Goal: Task Accomplishment & Management: Manage account settings

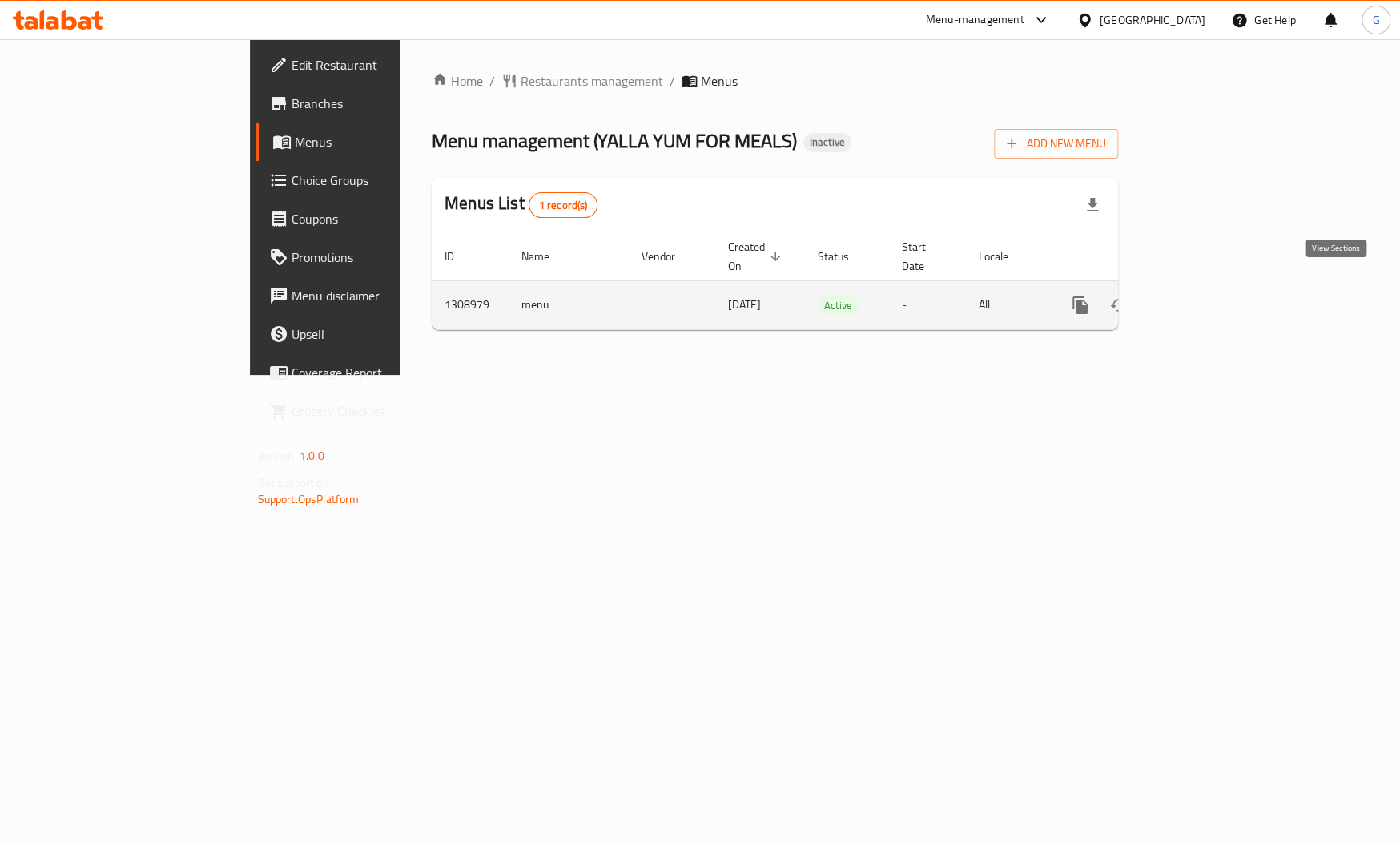
click at [1206, 296] on icon "enhanced table" at bounding box center [1196, 305] width 19 height 19
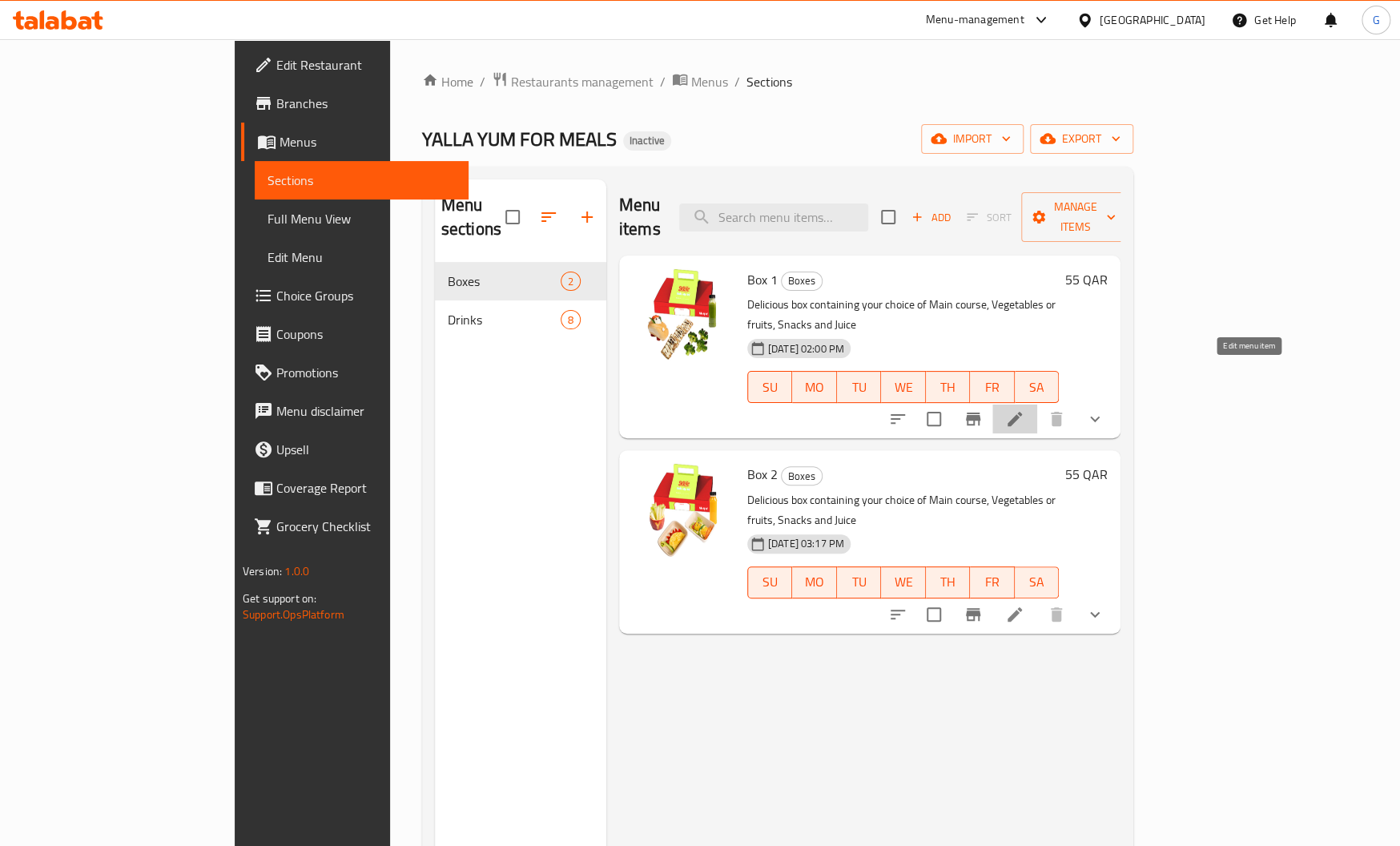
click at [1024, 410] on icon at bounding box center [1014, 419] width 19 height 19
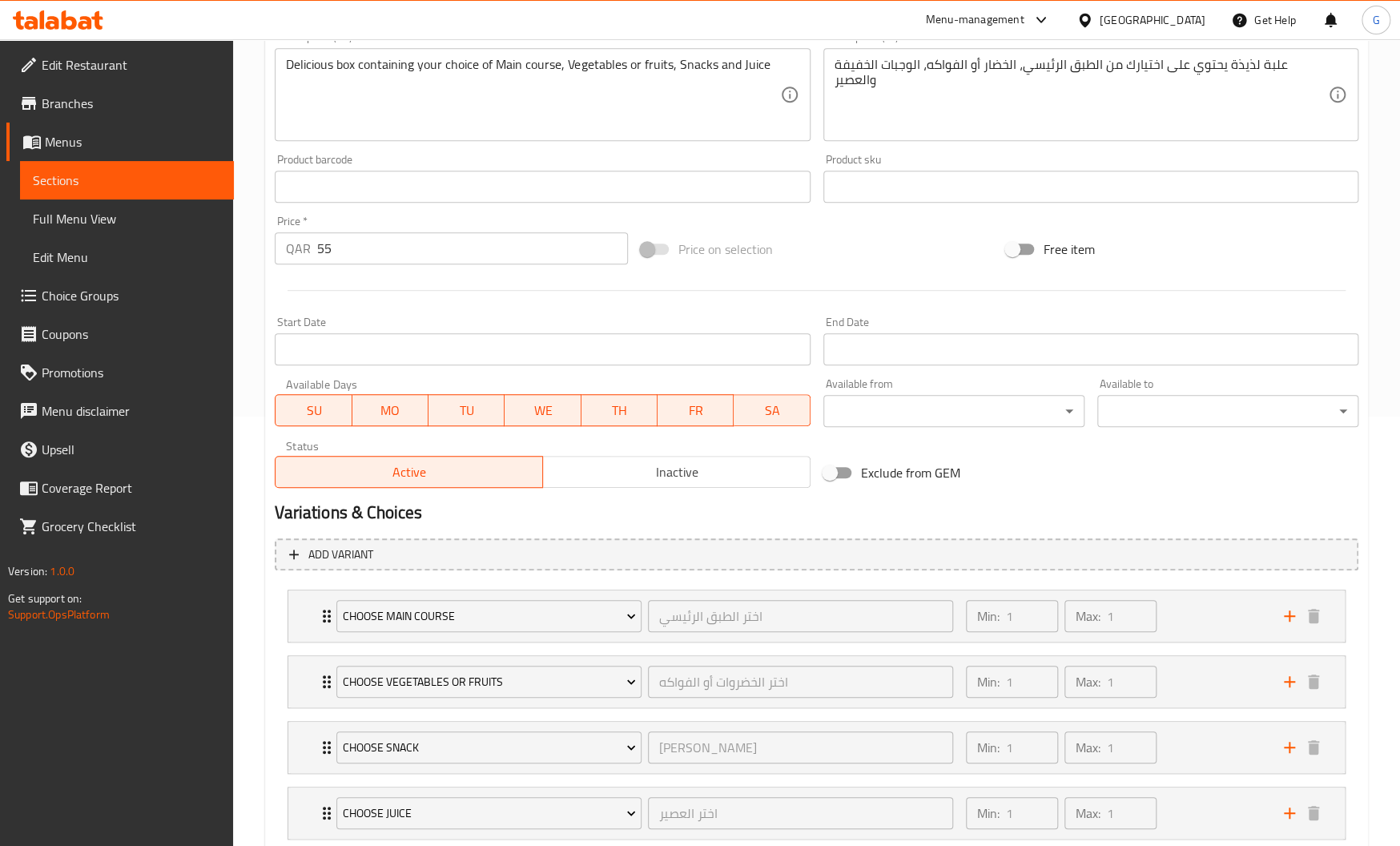
scroll to position [532, 0]
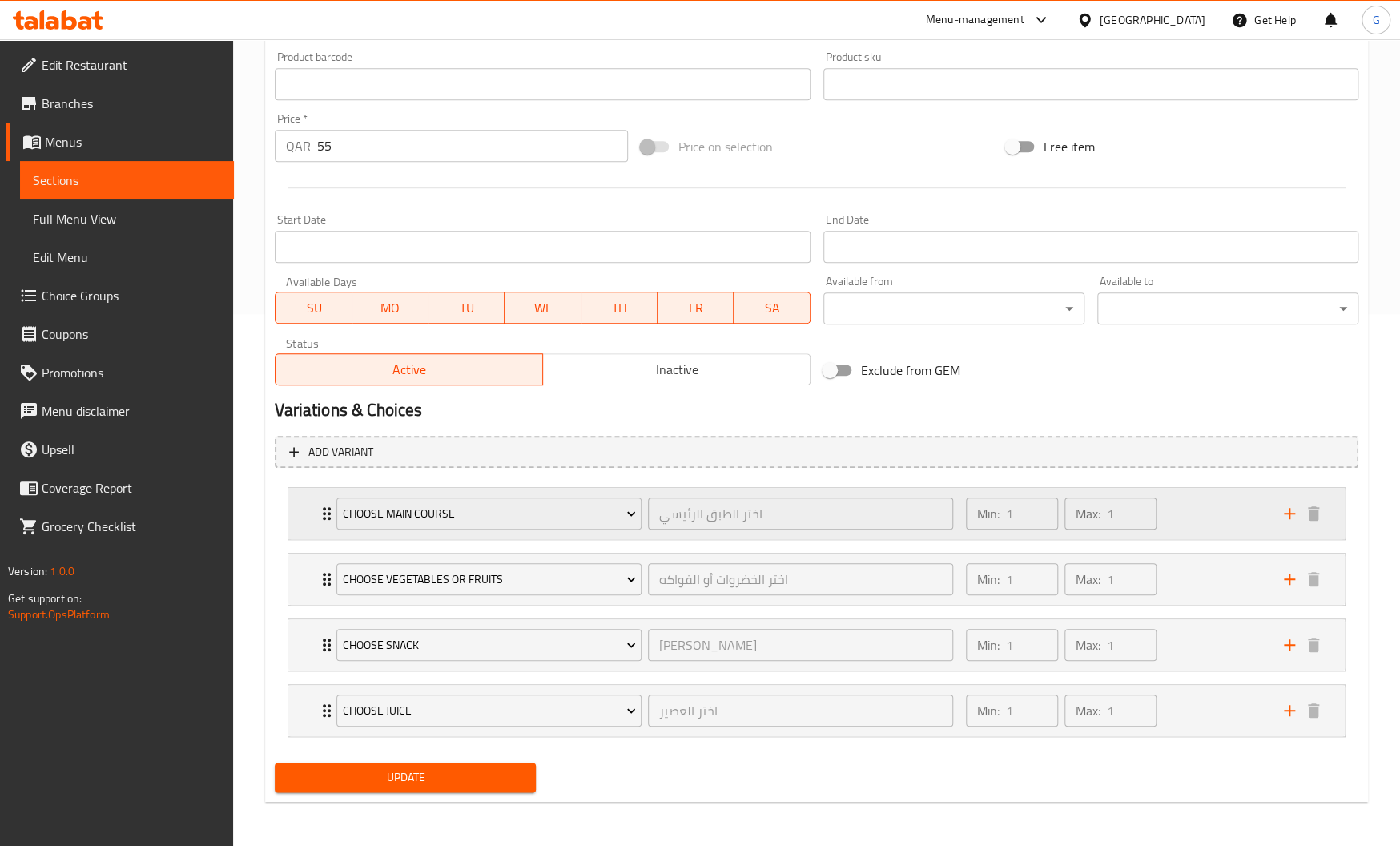
click at [1235, 519] on div "Min: 1 ​ Max: 1 ​" at bounding box center [1116, 513] width 318 height 51
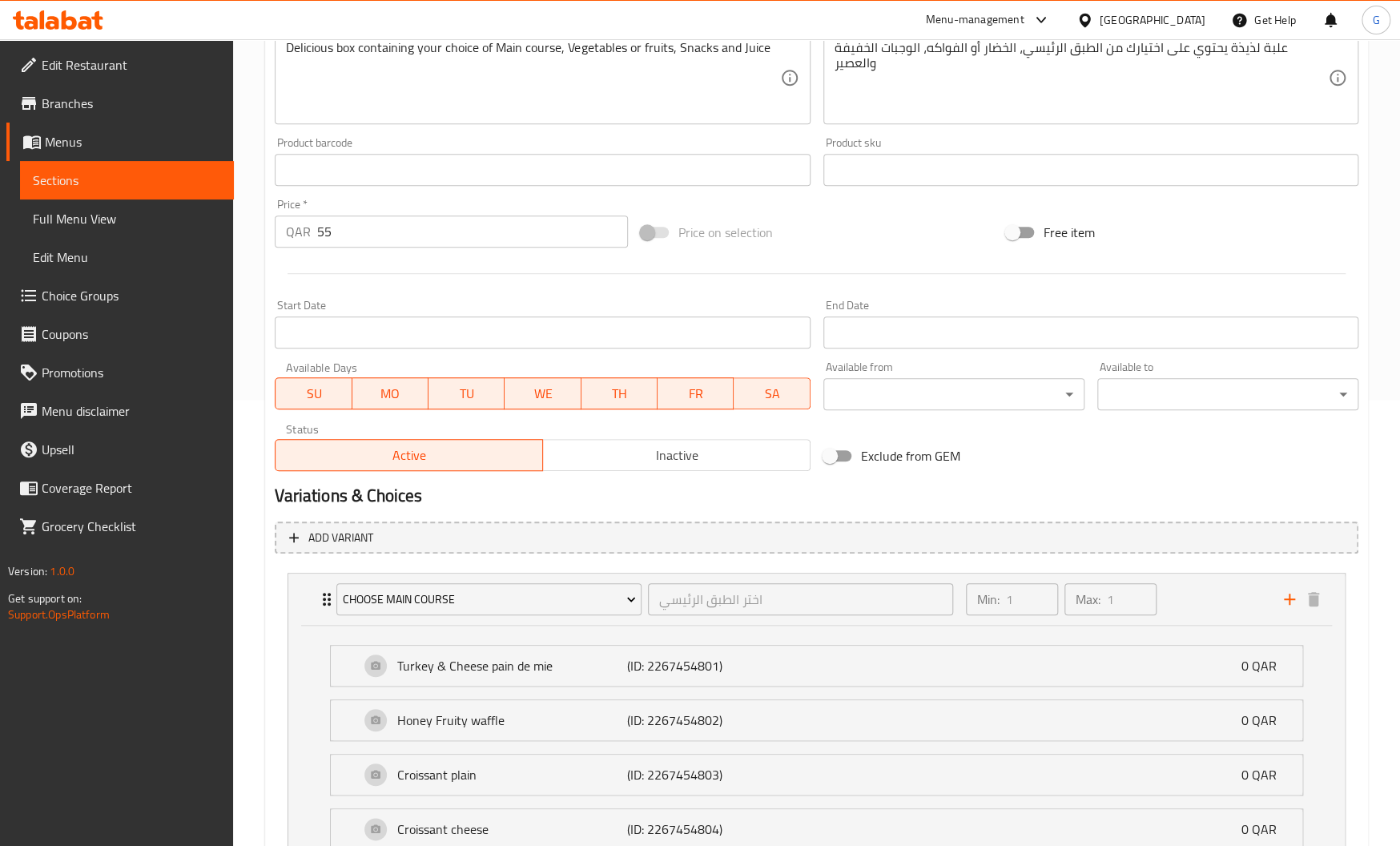
scroll to position [618, 0]
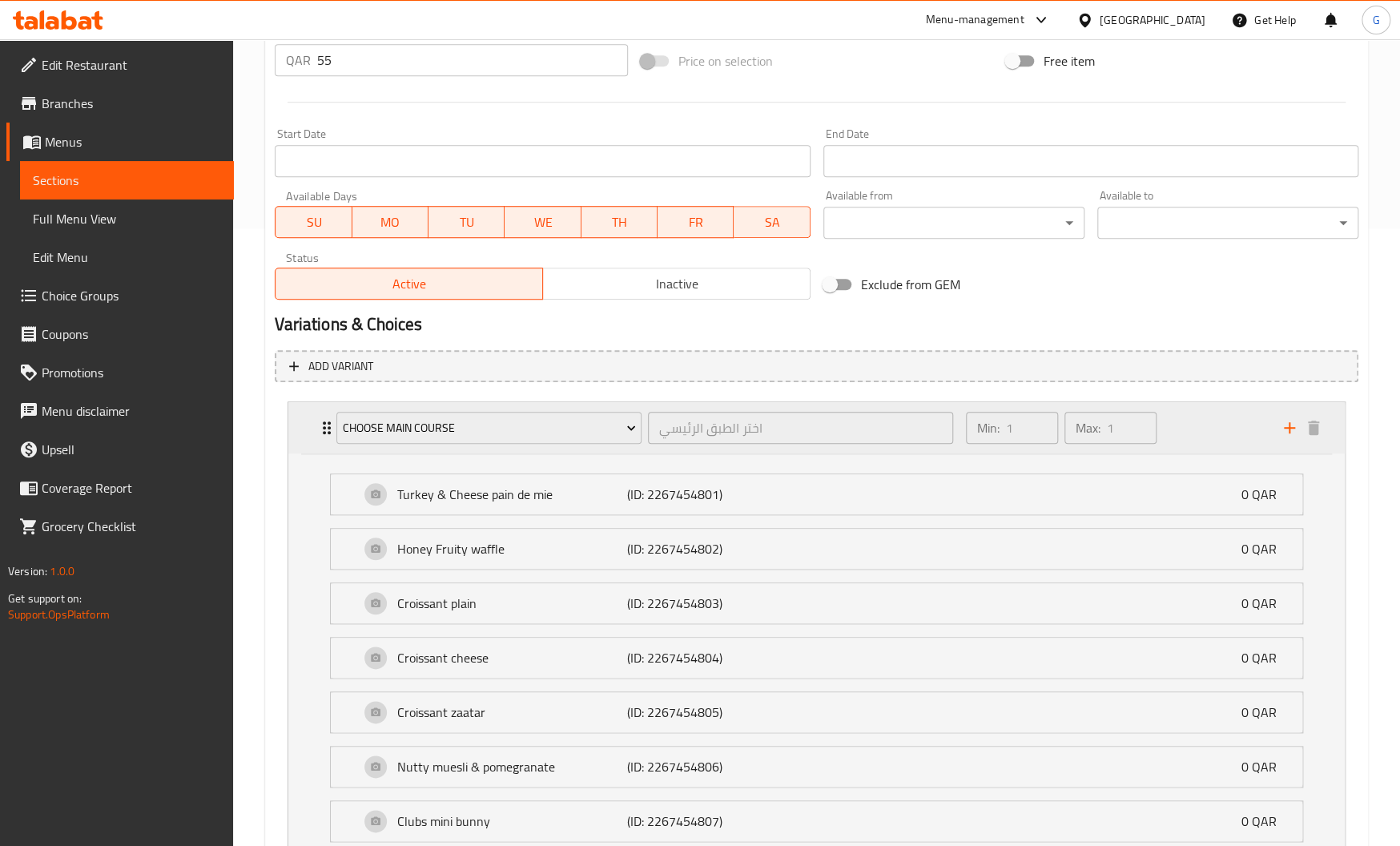
click at [1218, 427] on div "Min: 1 ​ Max: 1 ​" at bounding box center [1116, 428] width 318 height 51
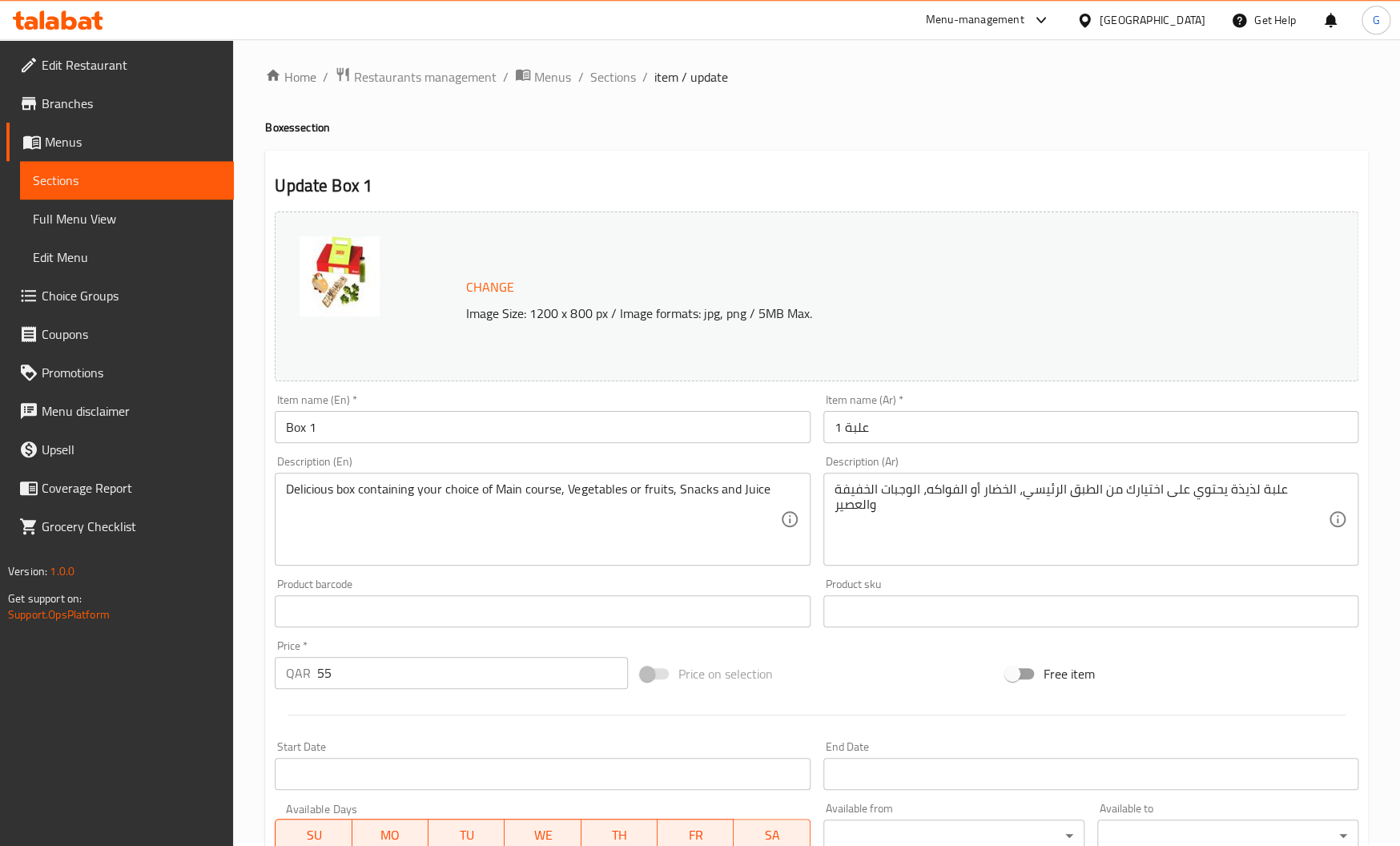
scroll to position [0, 0]
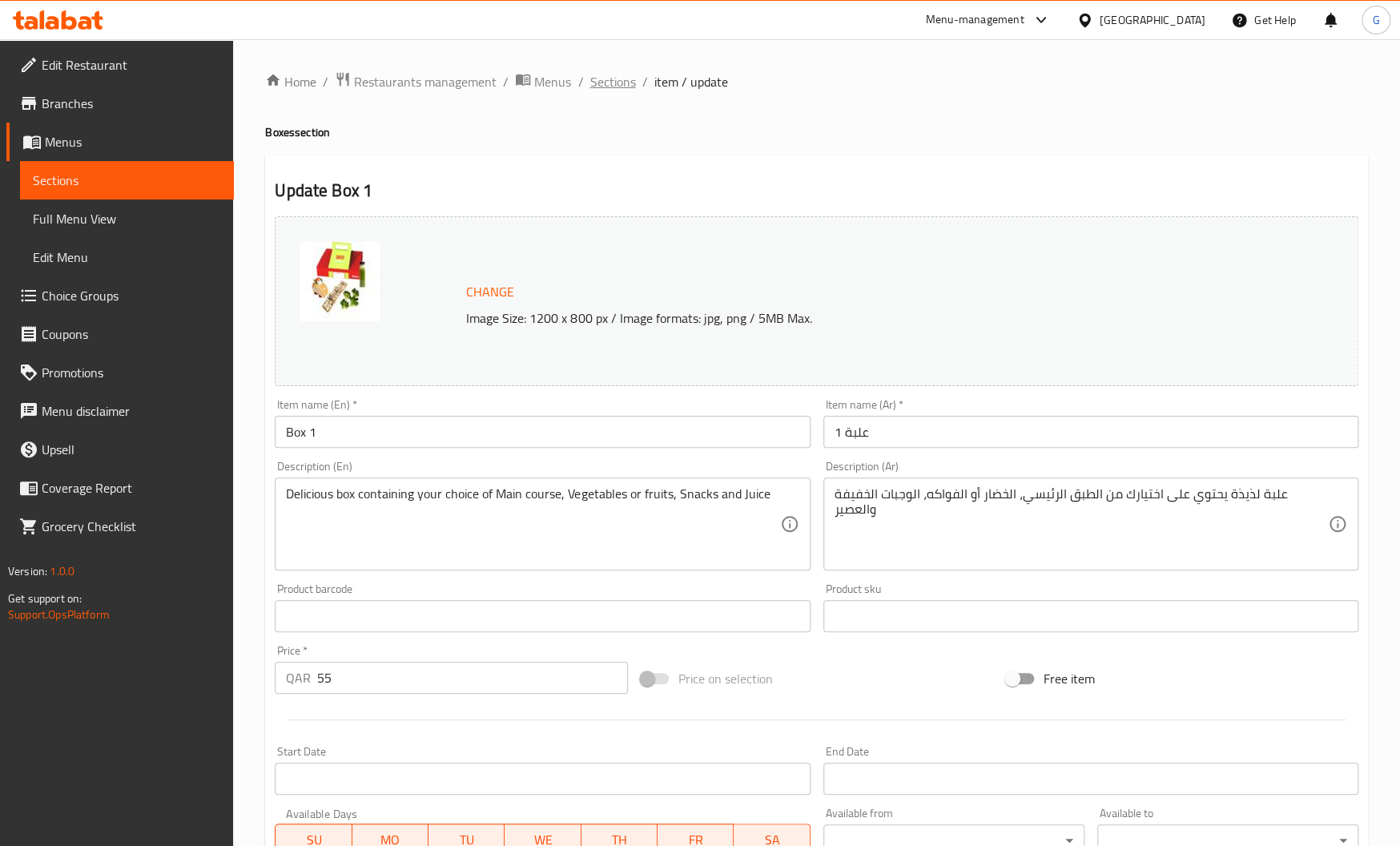
click at [607, 92] on span "Sections" at bounding box center [612, 82] width 46 height 19
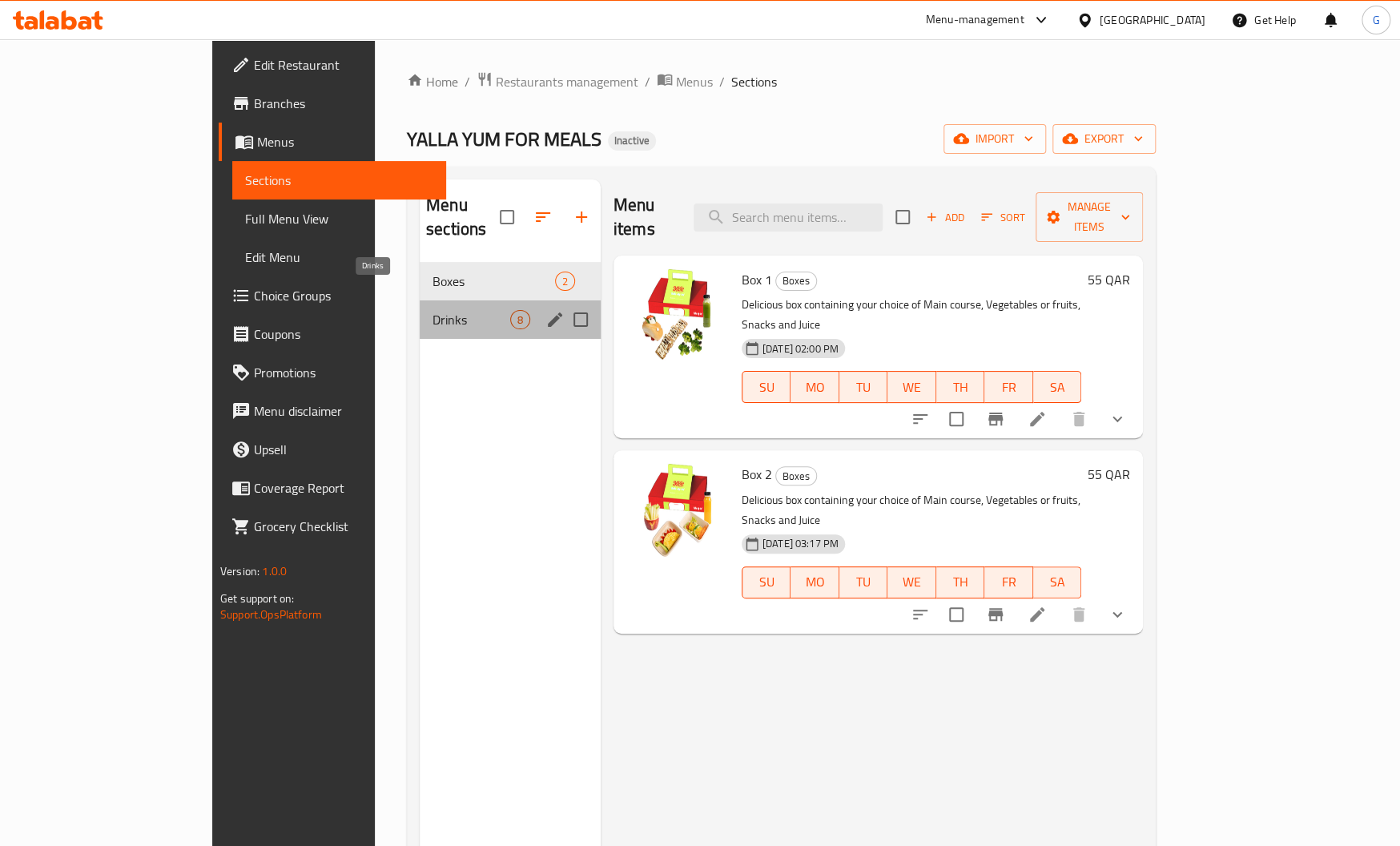
click at [432, 310] on span "Drinks" at bounding box center [471, 320] width 78 height 19
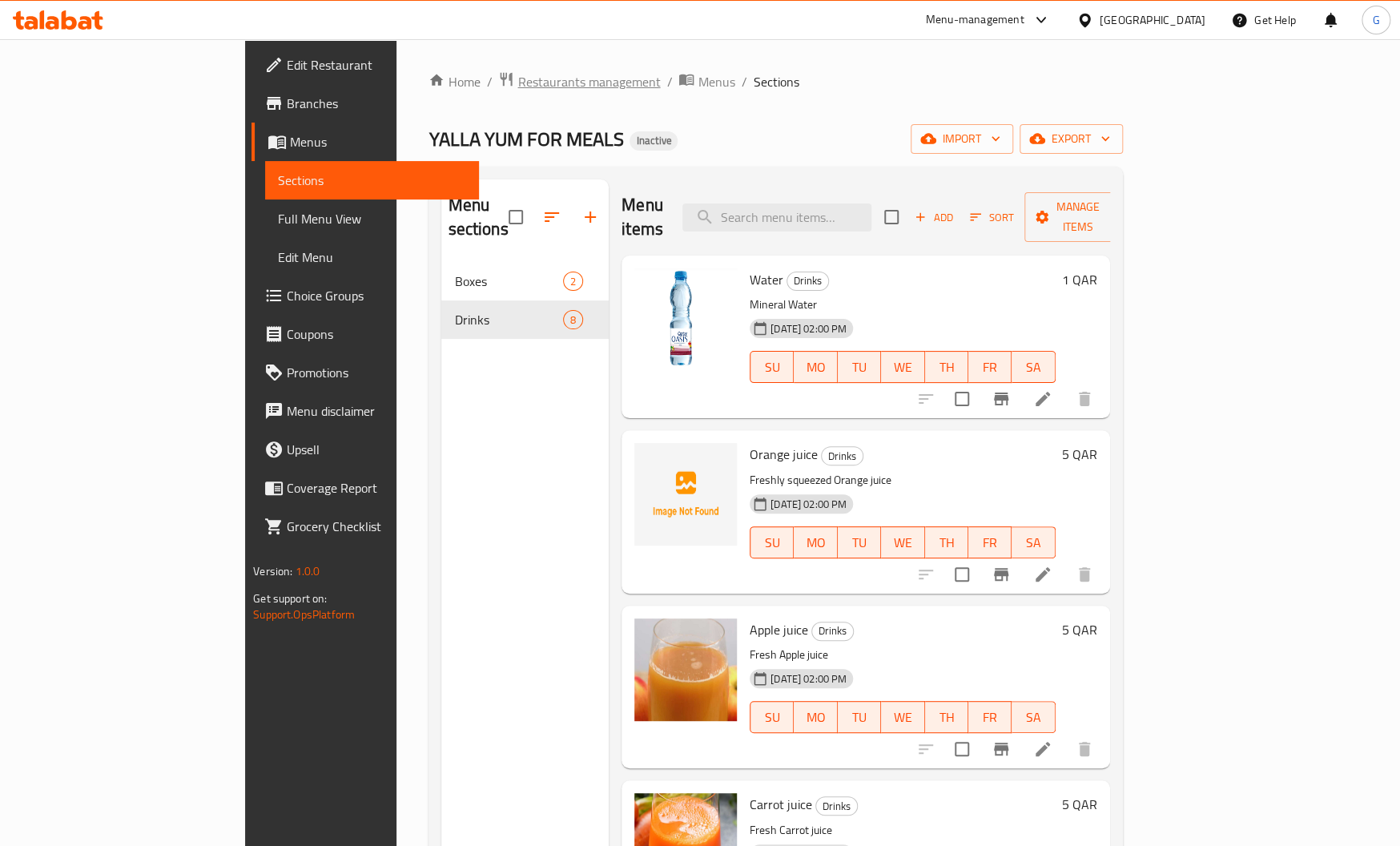
click at [517, 92] on span "Restaurants management" at bounding box center [589, 82] width 143 height 19
